Goal: Task Accomplishment & Management: Manage account settings

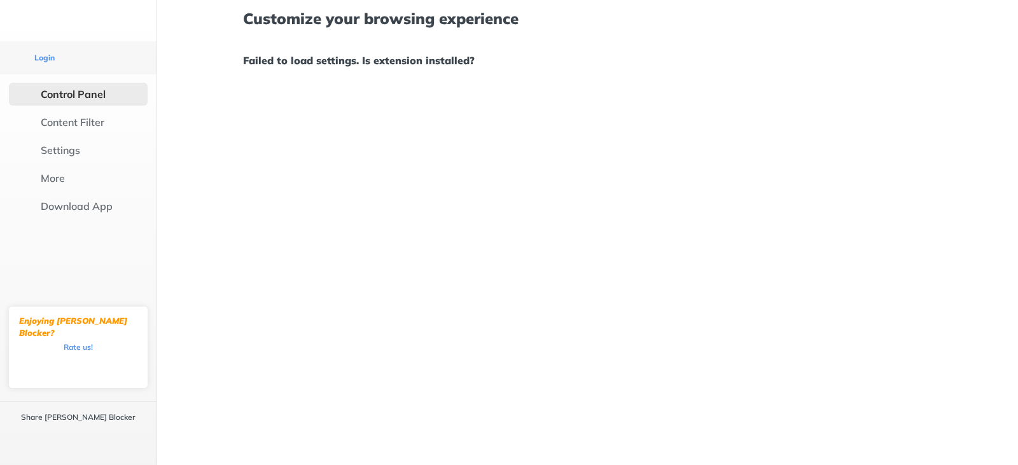
click at [399, 64] on h1 "Failed to load settings. Is extension installed?" at bounding box center [587, 60] width 688 height 17
click at [99, 83] on div "Control Panel" at bounding box center [78, 94] width 139 height 23
click at [70, 116] on div "Content Filter" at bounding box center [73, 122] width 64 height 13
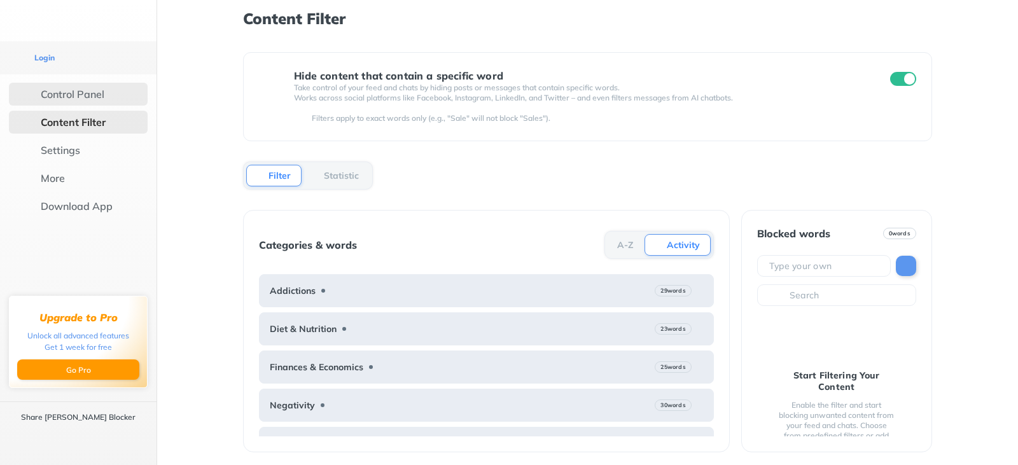
click at [73, 83] on div "Control Panel" at bounding box center [78, 94] width 139 height 23
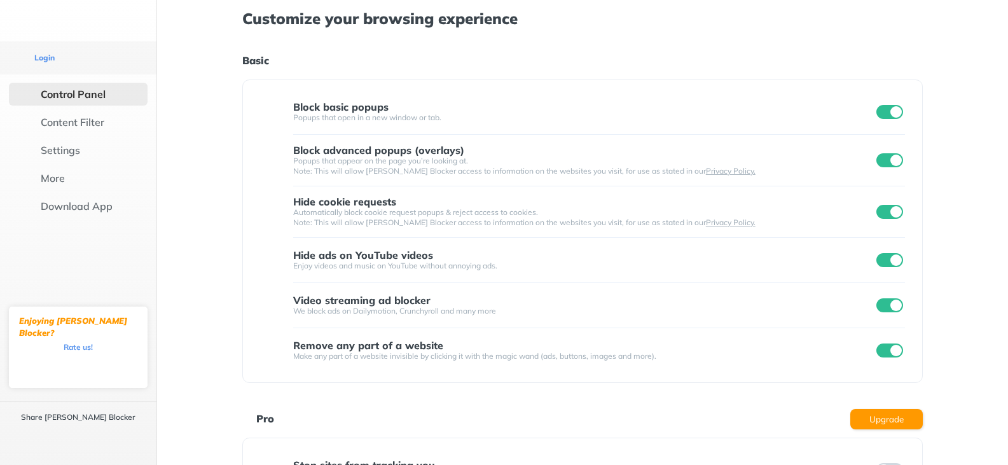
click at [72, 88] on div "Control Panel" at bounding box center [73, 94] width 65 height 13
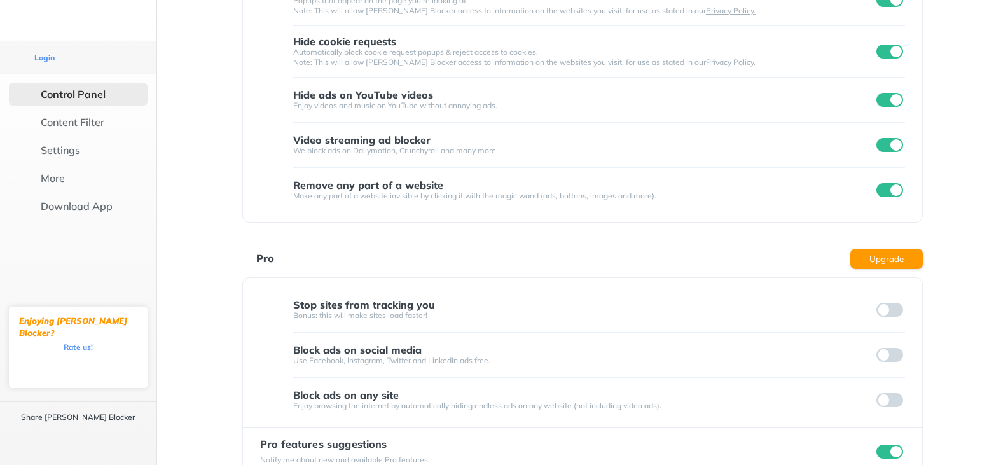
scroll to position [166, 0]
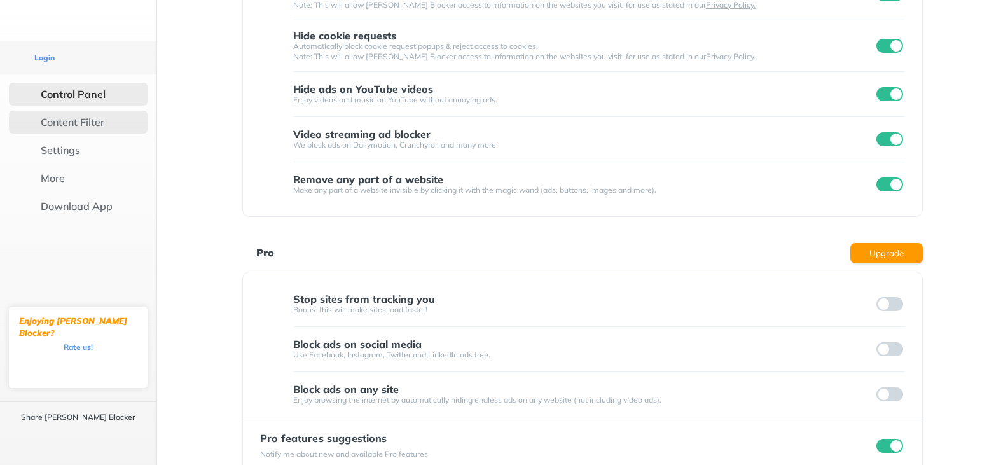
click at [78, 116] on div "Content Filter" at bounding box center [73, 122] width 64 height 13
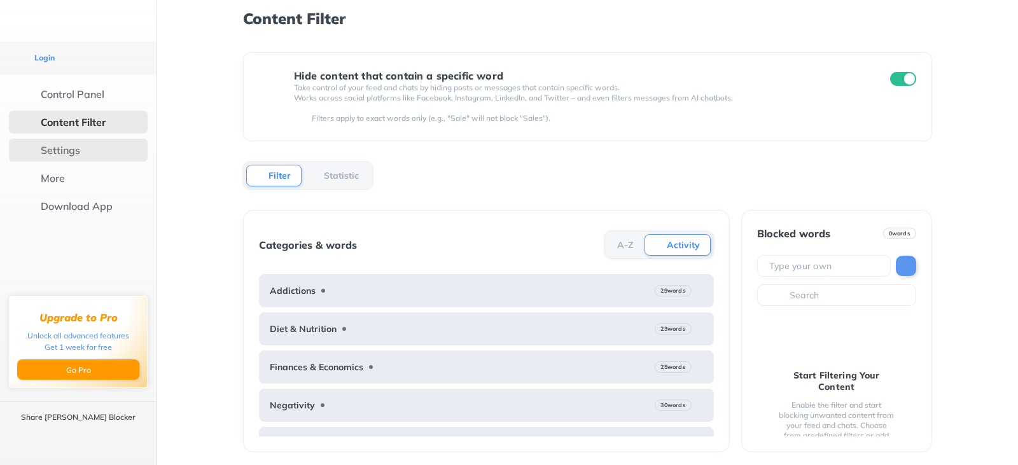
click at [62, 141] on div "Settings" at bounding box center [78, 150] width 139 height 23
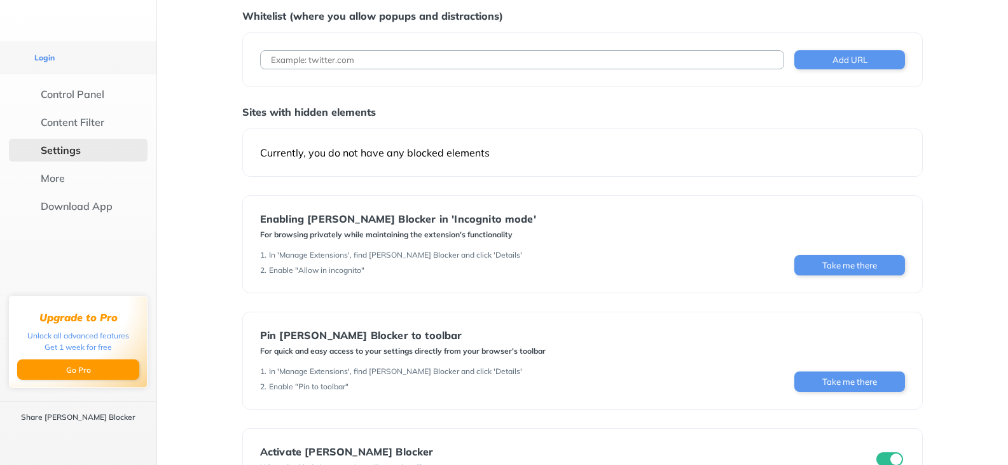
scroll to position [43, 0]
click at [828, 259] on button "Take me there" at bounding box center [850, 264] width 111 height 20
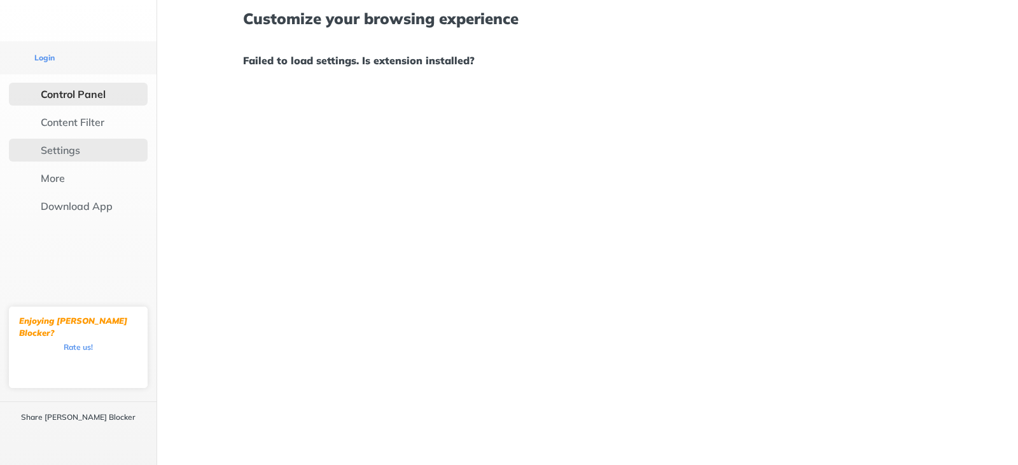
click at [60, 139] on div "Settings" at bounding box center [78, 150] width 139 height 23
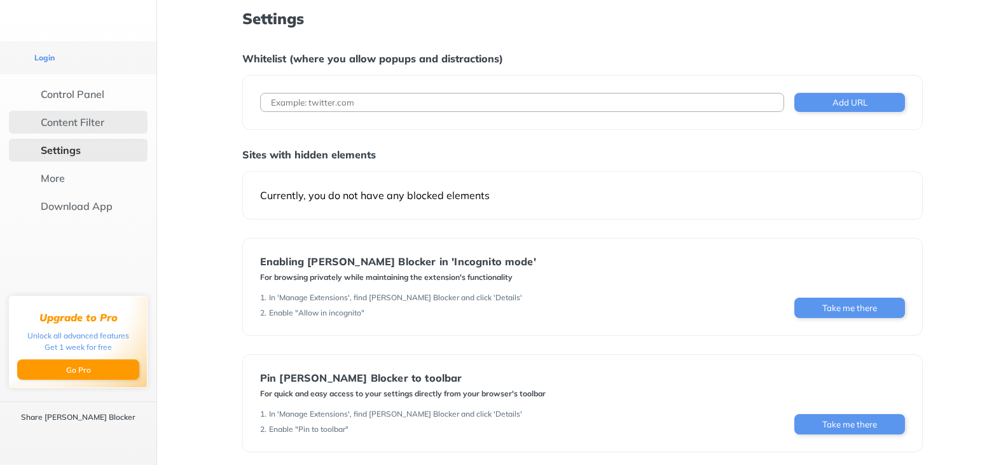
click at [71, 116] on div "Content Filter" at bounding box center [73, 122] width 64 height 13
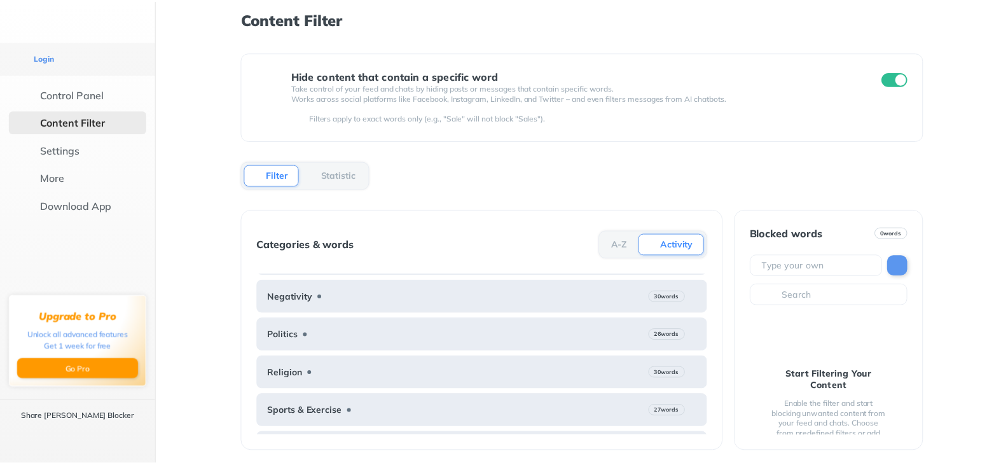
scroll to position [137, 0]
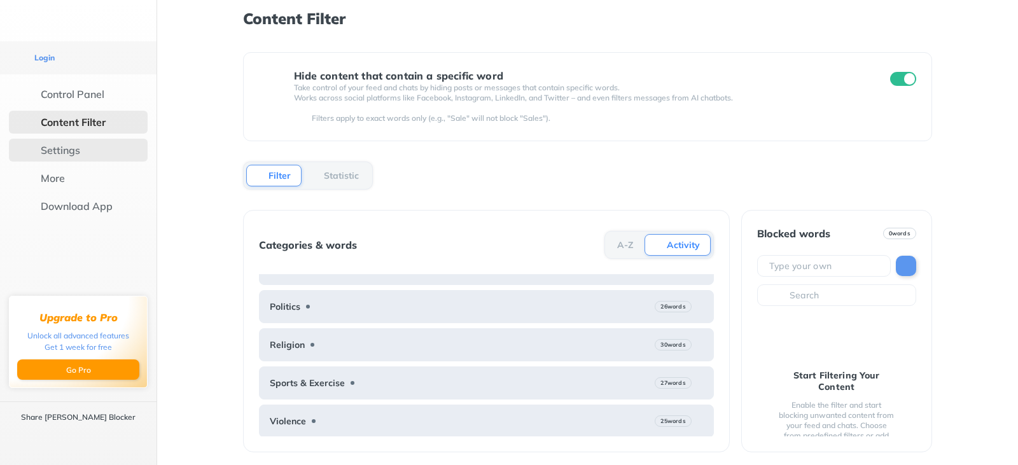
click at [73, 139] on div "Settings" at bounding box center [78, 150] width 139 height 23
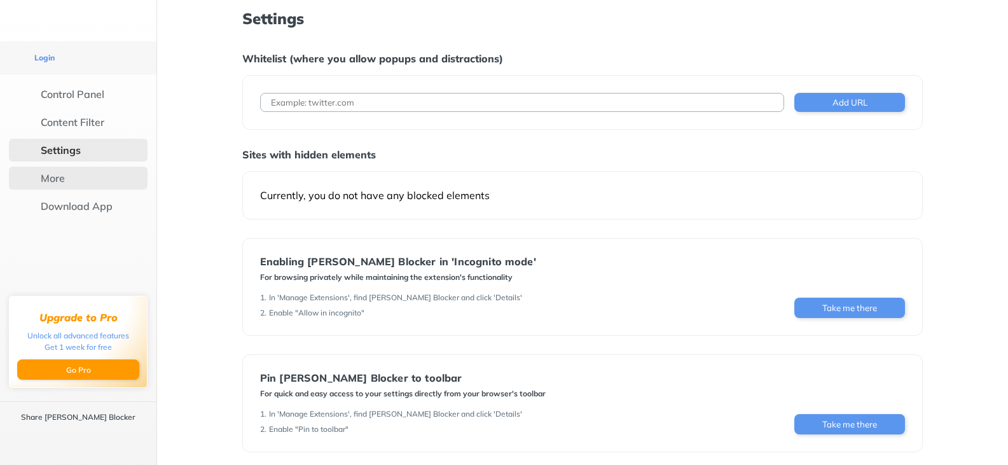
click at [41, 172] on div "More" at bounding box center [53, 178] width 24 height 13
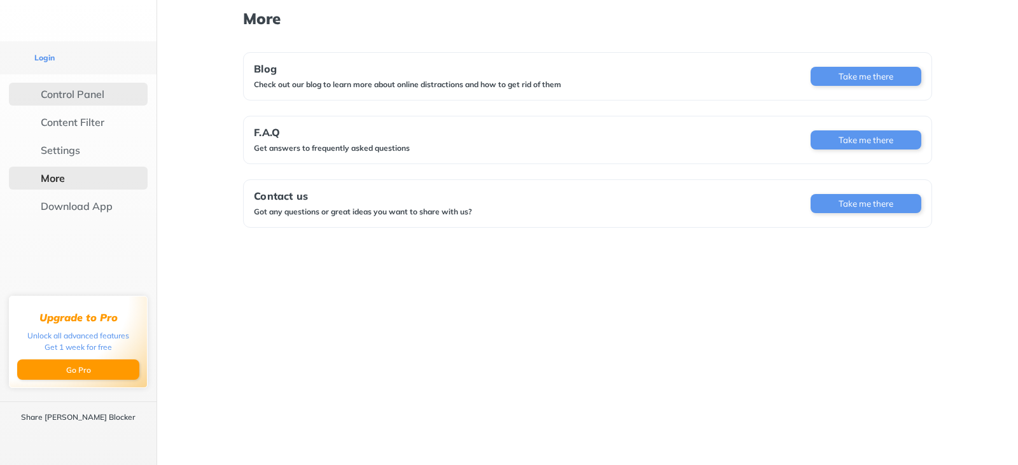
click at [45, 88] on div "Control Panel" at bounding box center [73, 94] width 64 height 13
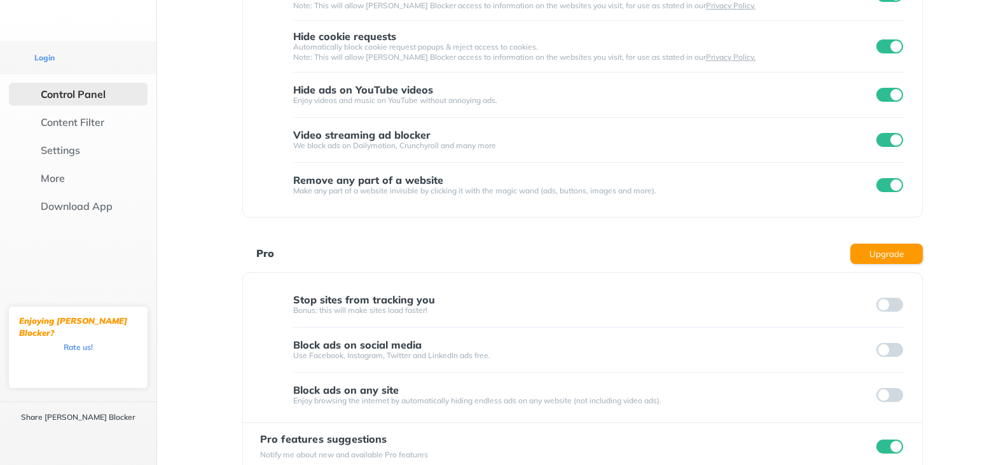
scroll to position [166, 0]
click at [99, 111] on div "Content Filter" at bounding box center [78, 122] width 139 height 23
